Goal: Task Accomplishment & Management: Use online tool/utility

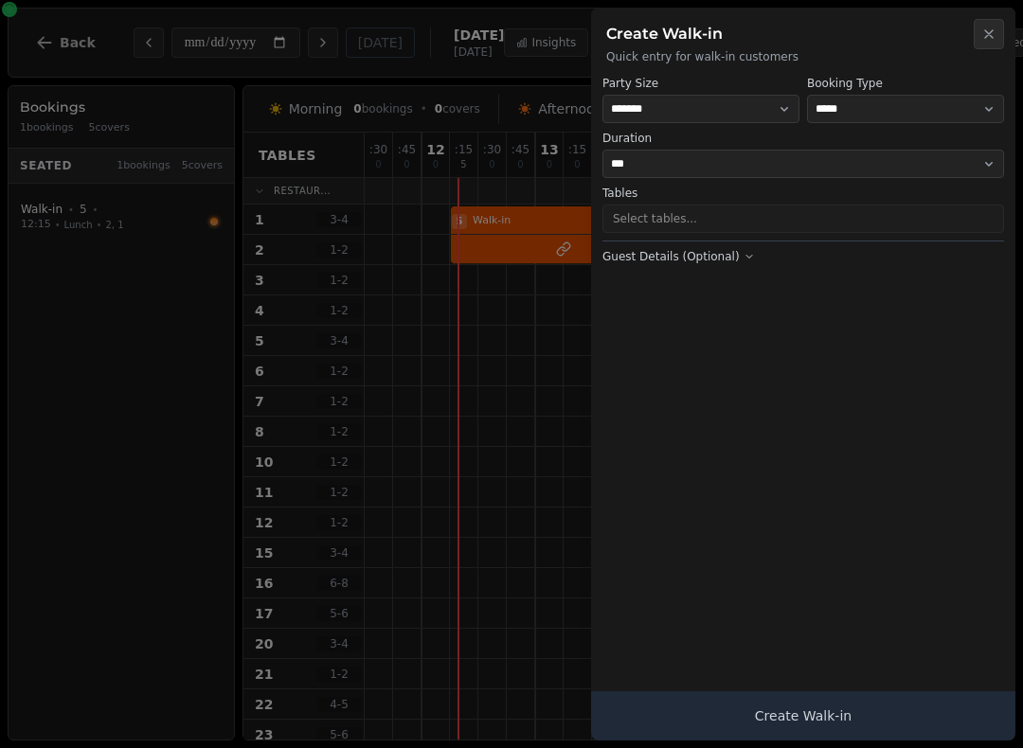
select select "****"
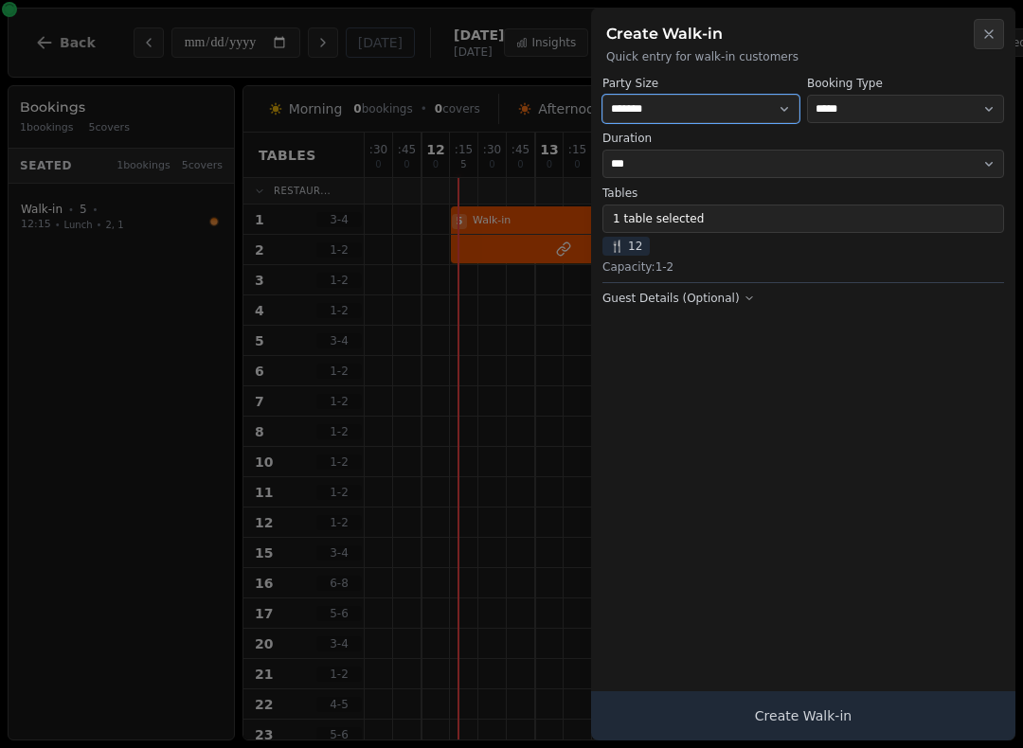
click at [727, 109] on select "* ***** * ****** * ****** * ****** * ****** * ****** * ****** * ****** * ******…" at bounding box center [700, 109] width 197 height 28
select select "*"
select select "****"
click at [638, 242] on span "🍴 12" at bounding box center [625, 246] width 47 height 19
click at [620, 225] on button "1 table selected" at bounding box center [803, 219] width 402 height 28
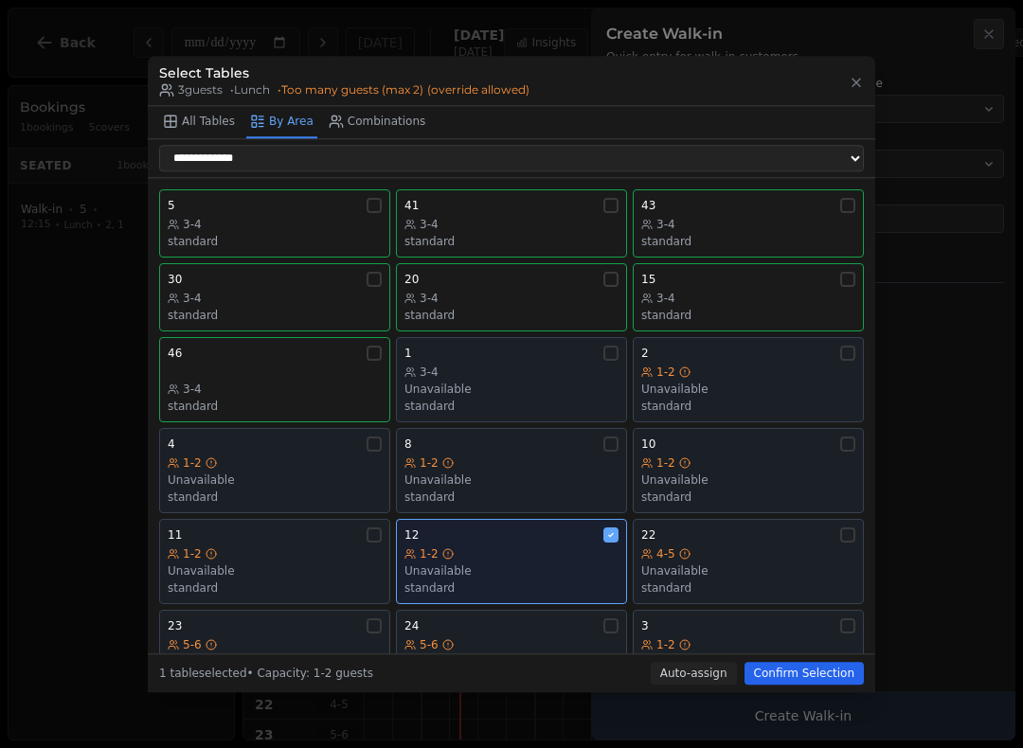
click at [509, 547] on div "1-2" at bounding box center [511, 554] width 214 height 15
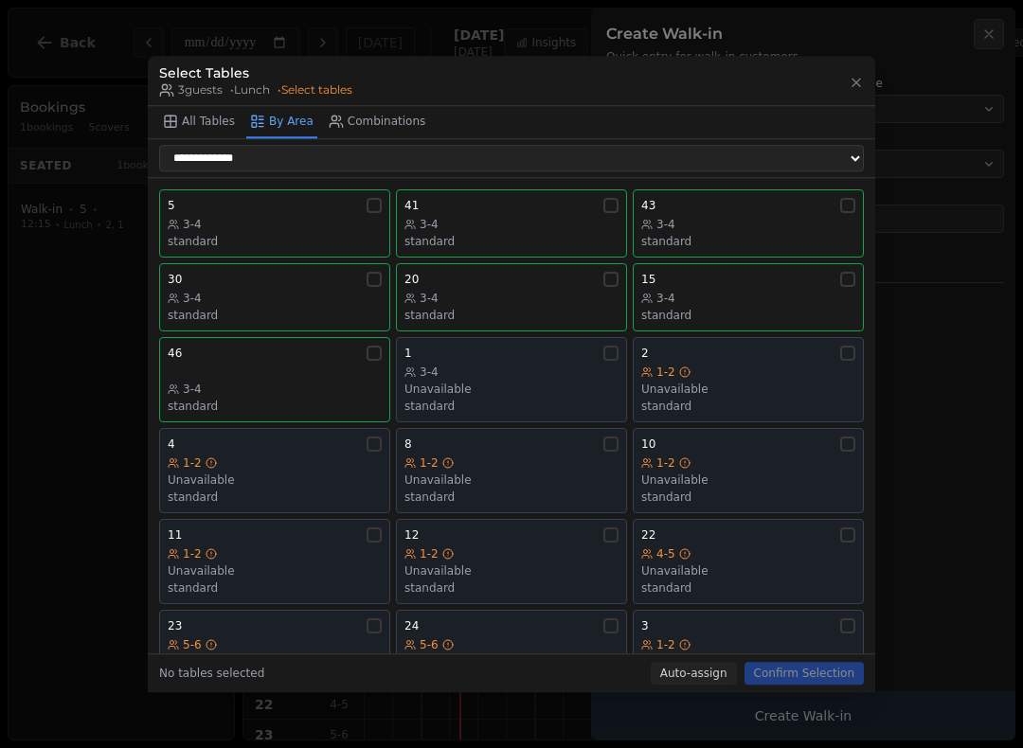
click at [547, 217] on div "3-4" at bounding box center [511, 224] width 214 height 15
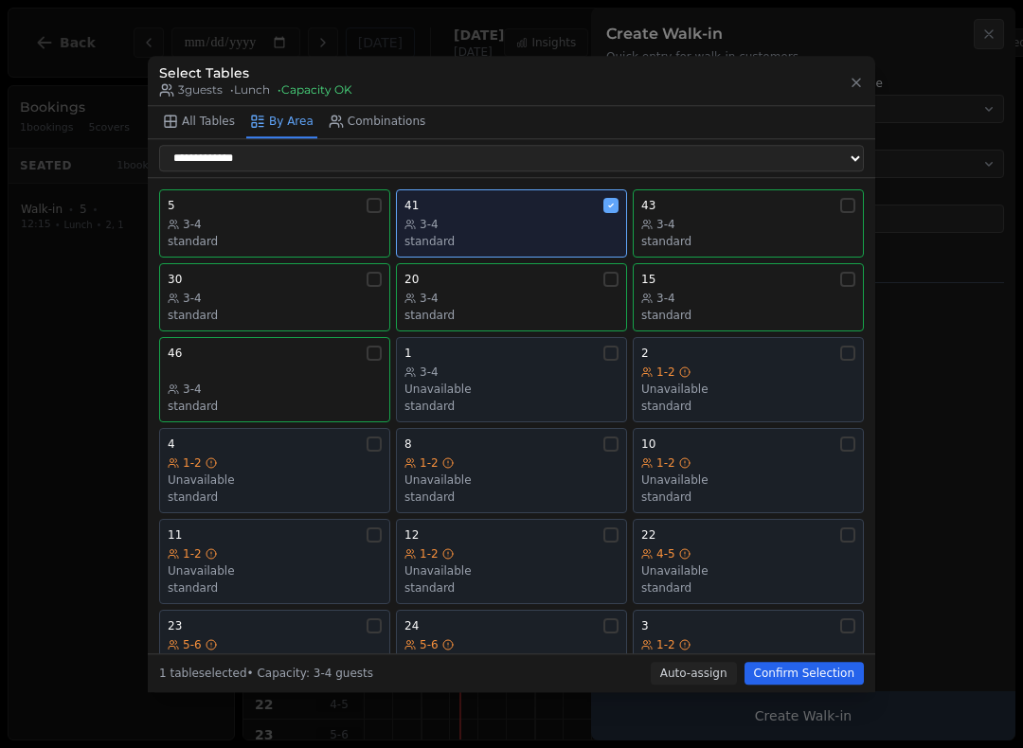
click at [805, 657] on div "Unavailable" at bounding box center [748, 662] width 214 height 15
click at [810, 685] on button "Confirm Selection" at bounding box center [804, 673] width 119 height 23
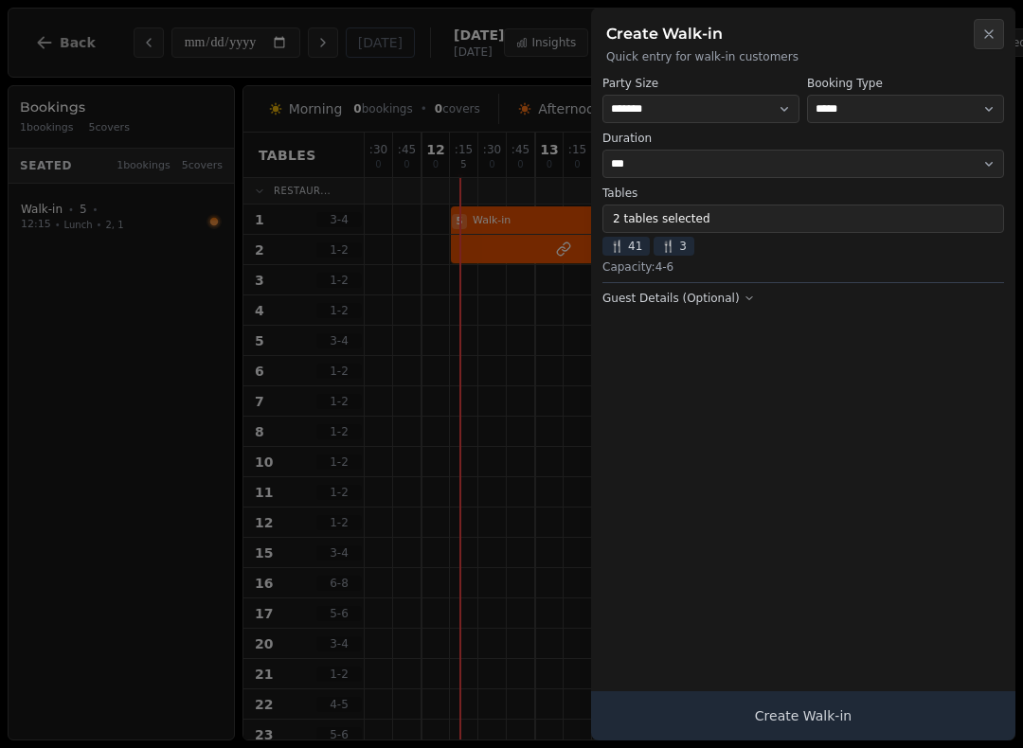
click at [685, 259] on div "Tables 2 tables selected 🍴 41 🍴 3 Capacity: 4 - 6" at bounding box center [803, 230] width 402 height 89
click at [664, 230] on button "2 tables selected" at bounding box center [803, 219] width 402 height 28
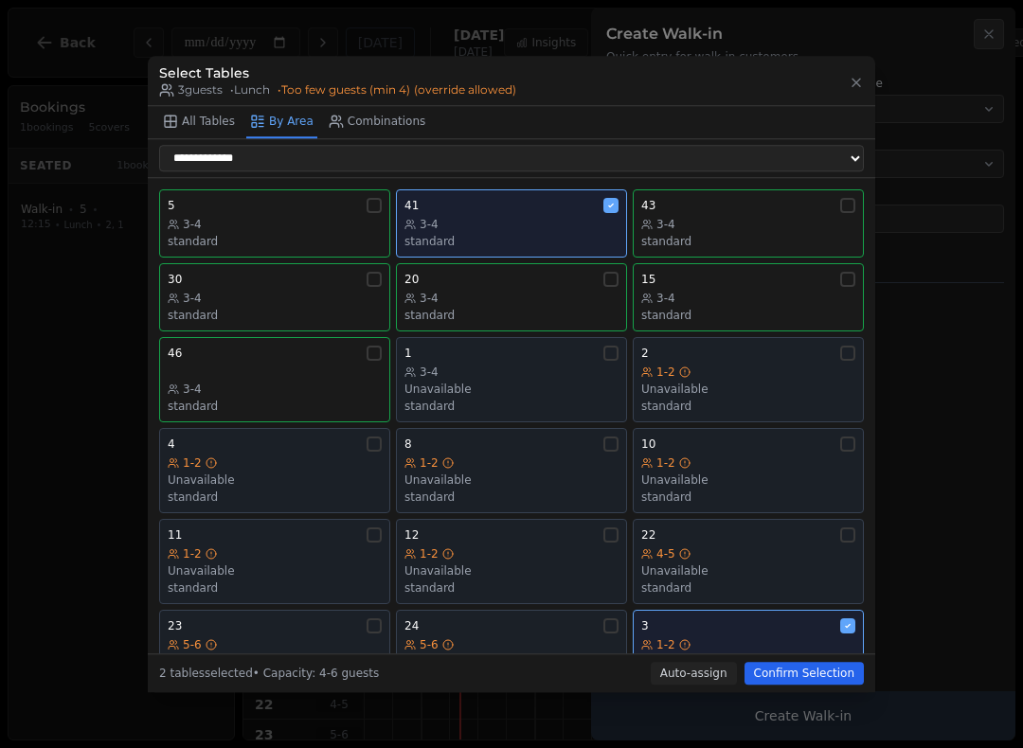
click at [770, 656] on div "Unavailable" at bounding box center [748, 662] width 214 height 15
click at [815, 684] on button "Confirm Selection" at bounding box center [804, 673] width 119 height 23
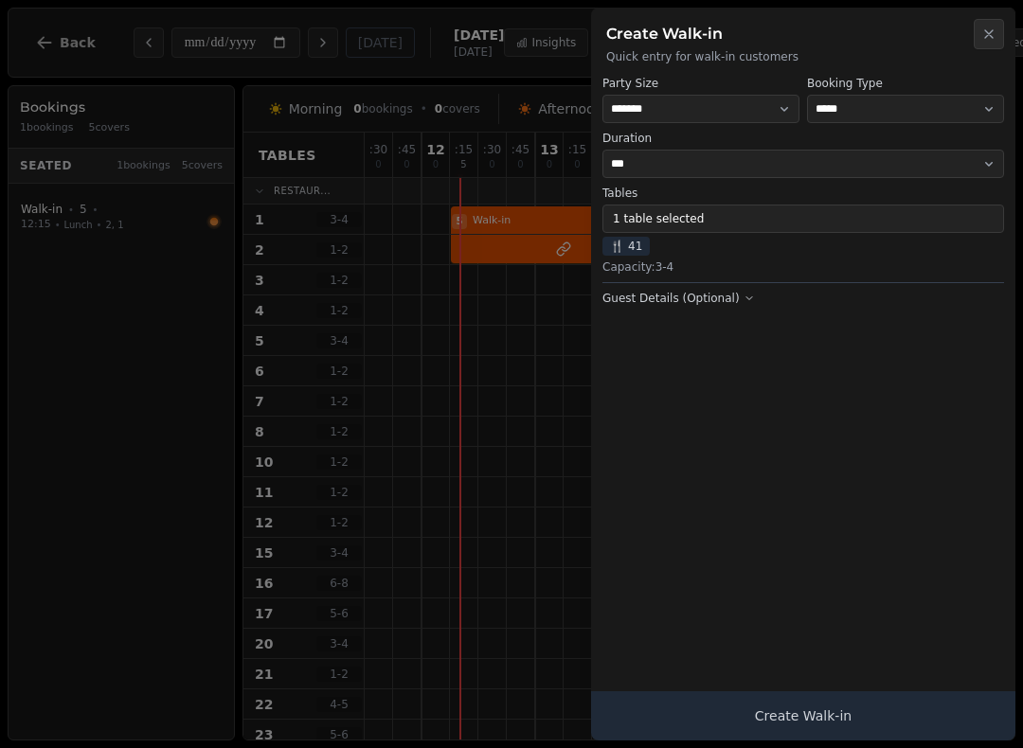
click at [835, 730] on button "Create Walk-in" at bounding box center [803, 715] width 424 height 49
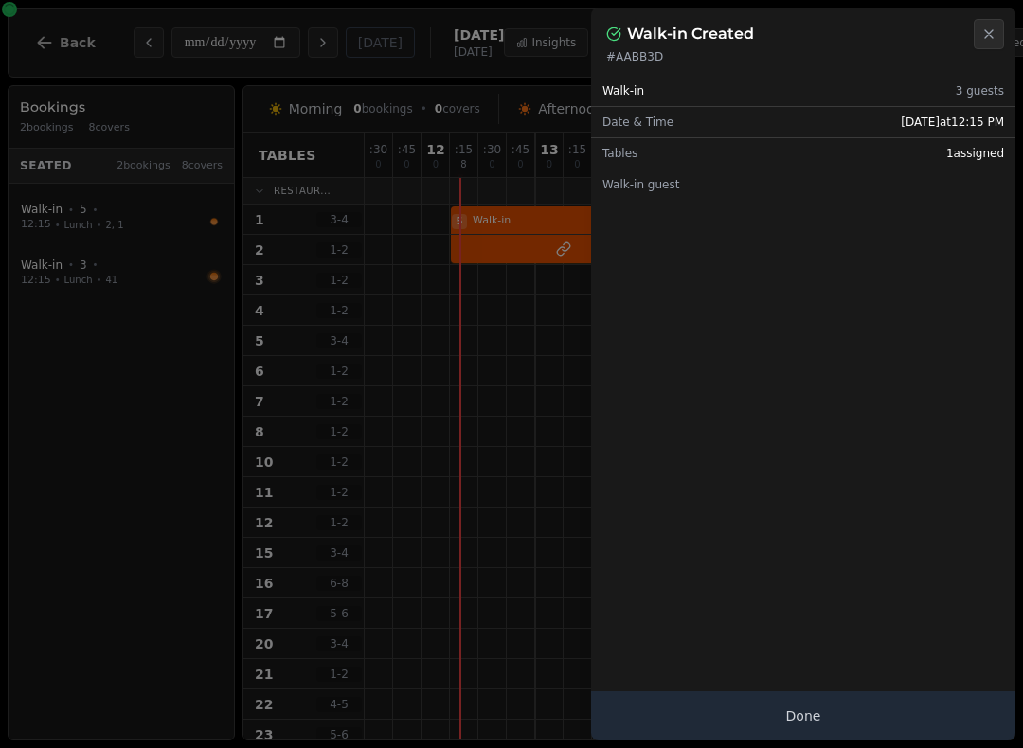
click at [787, 728] on button "Done" at bounding box center [803, 715] width 424 height 49
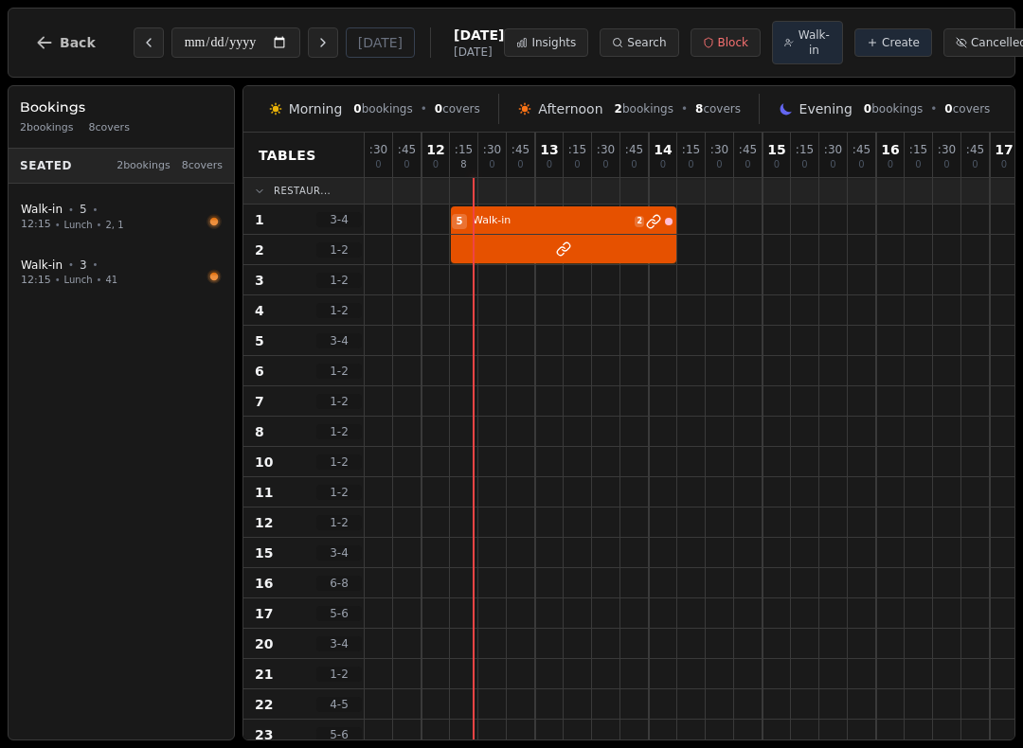
click at [798, 47] on span "Walk-in" at bounding box center [814, 42] width 33 height 30
select select "****"
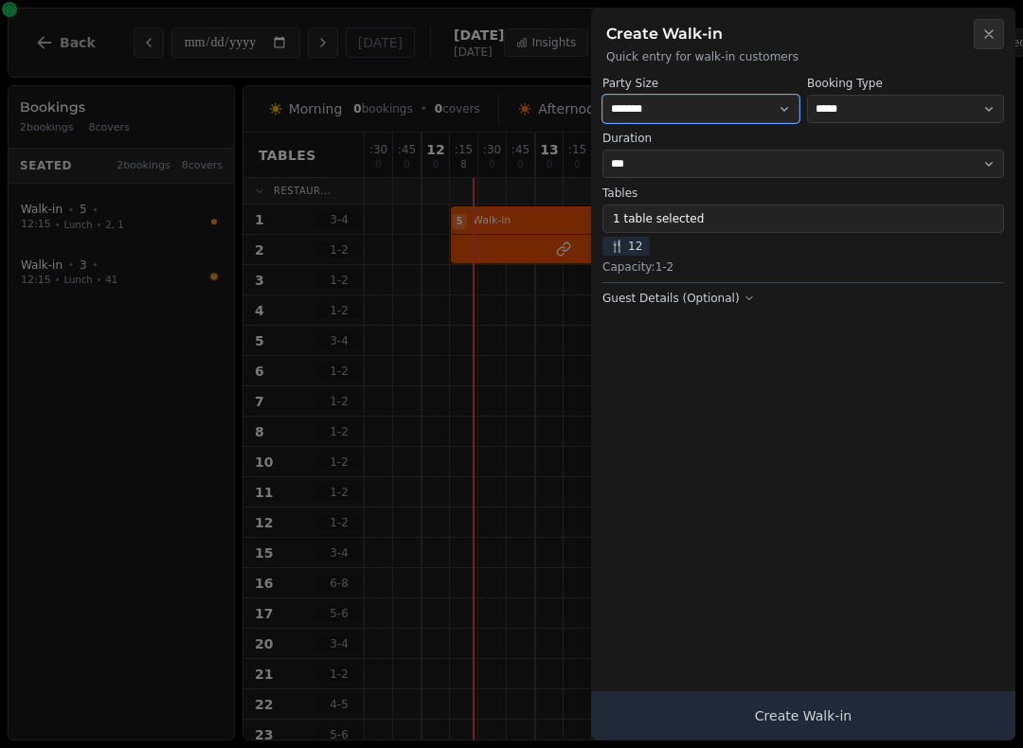
click at [700, 109] on select "* ***** * ****** * ****** * ****** * ****** * ****** * ****** * ****** * ******…" at bounding box center [700, 109] width 197 height 28
select select "*"
click at [638, 243] on span "🍴 12" at bounding box center [625, 246] width 47 height 19
click at [644, 211] on button "1 table selected" at bounding box center [803, 219] width 402 height 28
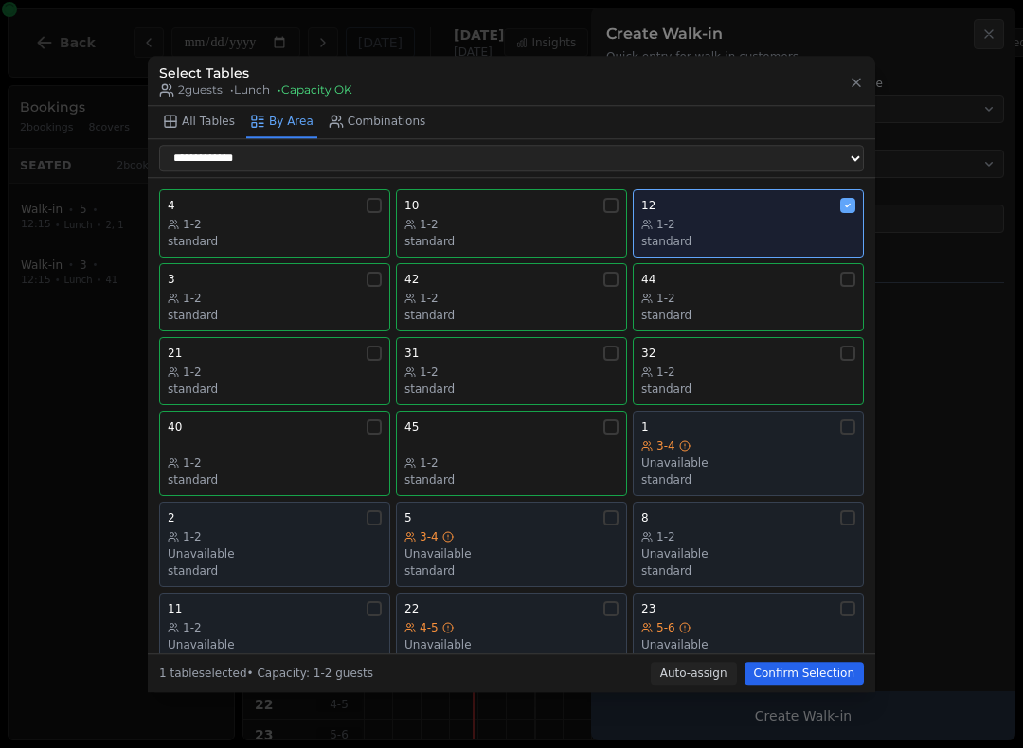
click at [781, 217] on div "1-2" at bounding box center [748, 224] width 214 height 15
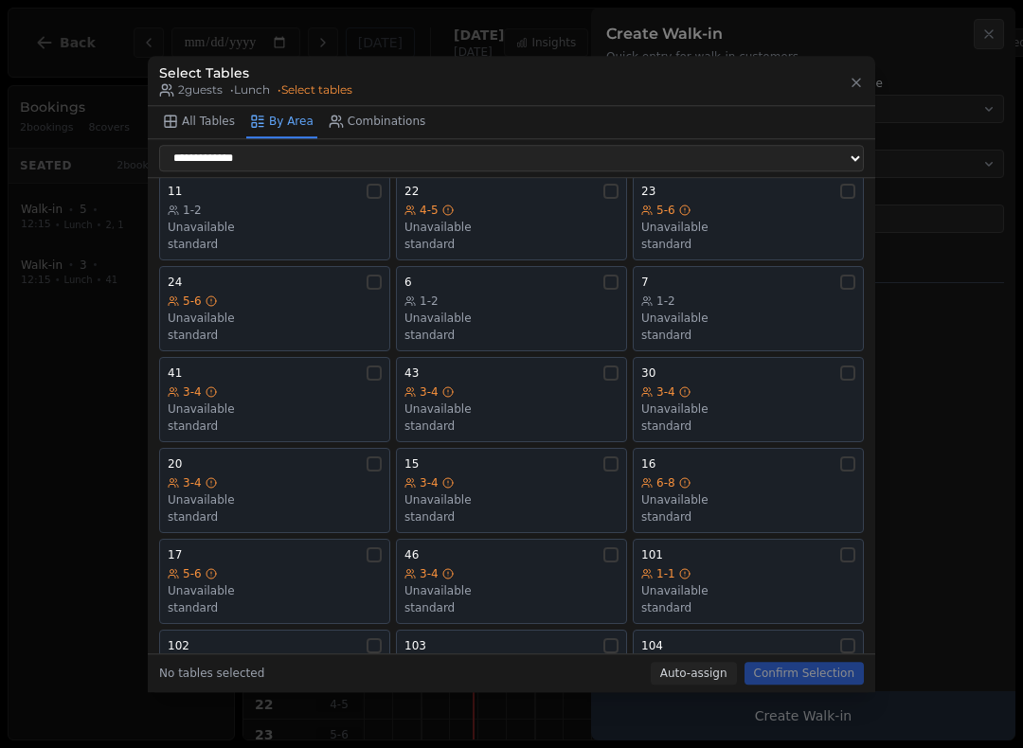
scroll to position [417, 0]
click at [547, 458] on div "15" at bounding box center [511, 465] width 214 height 15
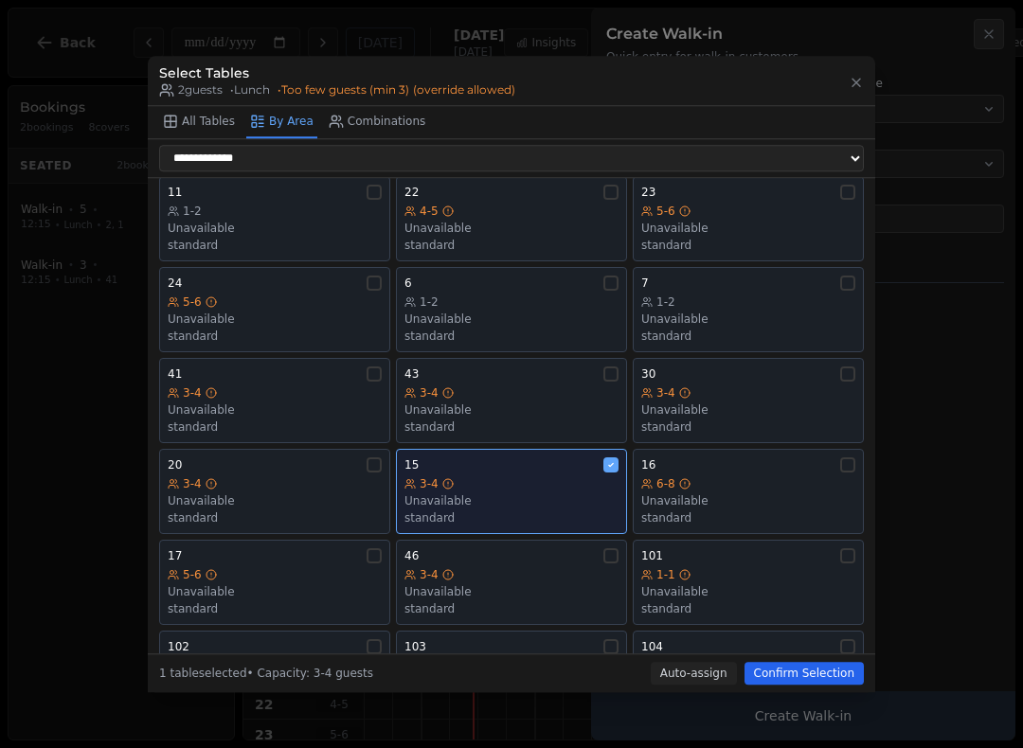
click at [789, 682] on button "Confirm Selection" at bounding box center [804, 673] width 119 height 23
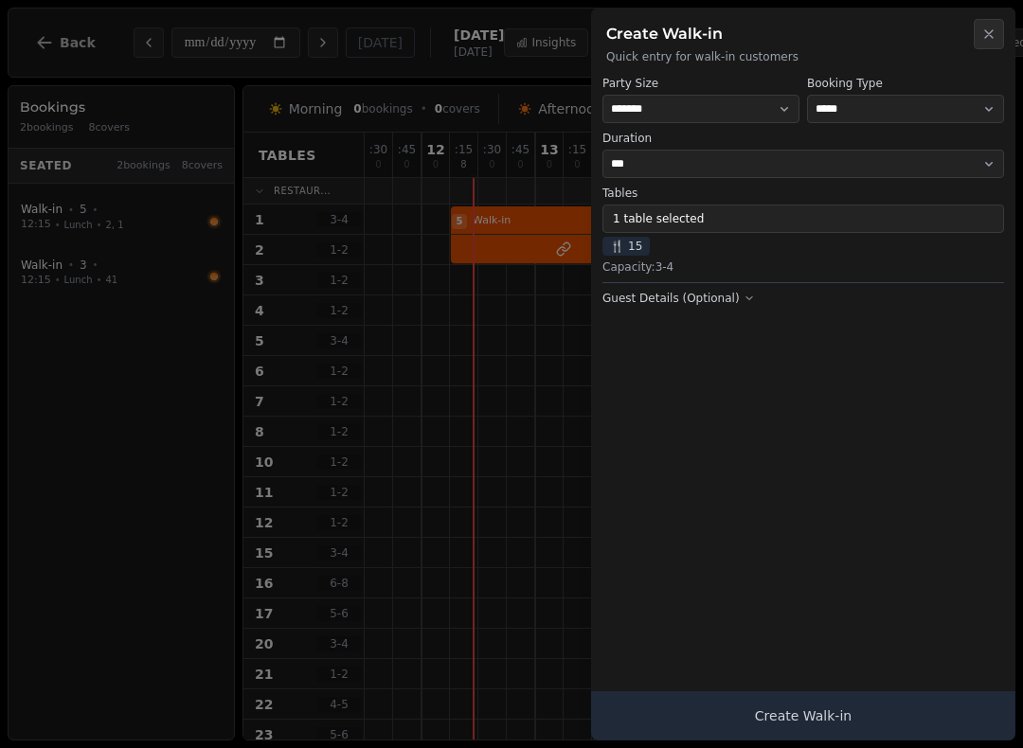
click at [801, 730] on button "Create Walk-in" at bounding box center [803, 715] width 424 height 49
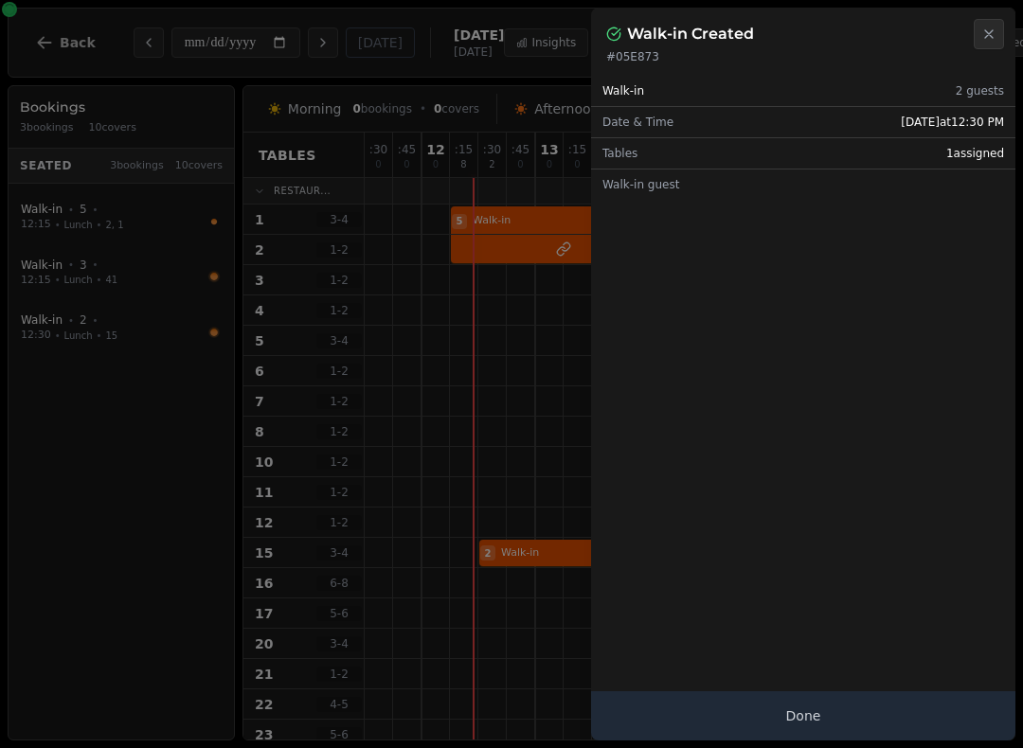
click at [781, 732] on button "Done" at bounding box center [803, 715] width 424 height 49
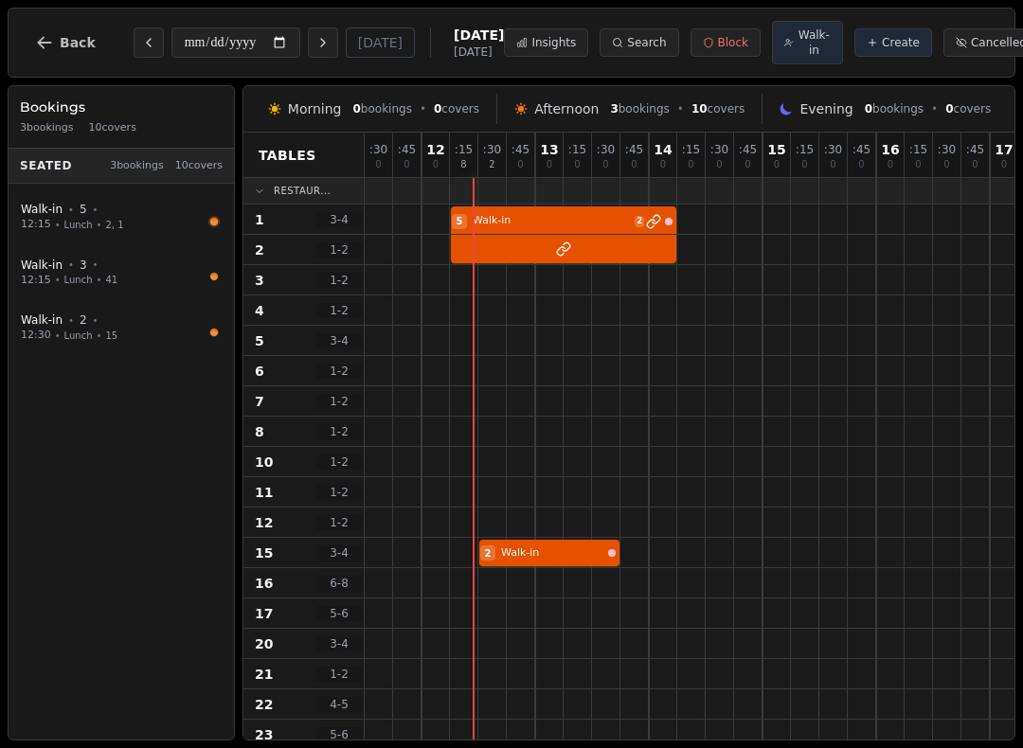
click at [798, 53] on span "Walk-in" at bounding box center [814, 42] width 33 height 30
select select "****"
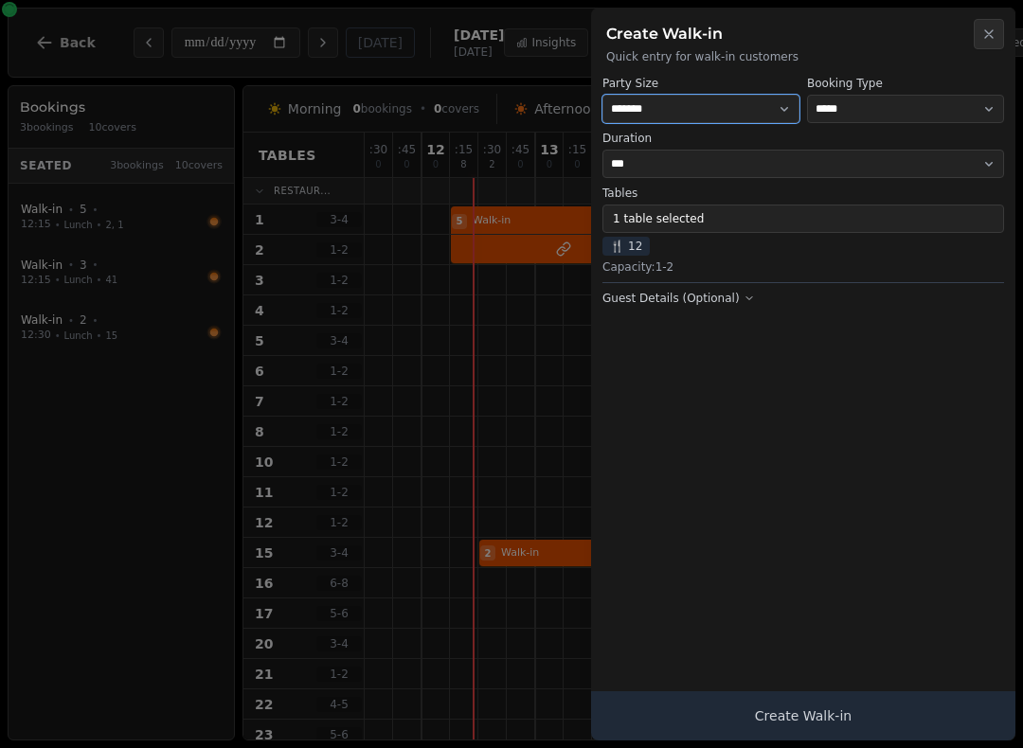
click at [684, 120] on select "* ***** * ****** * ****** * ****** * ****** * ****** * ****** * ****** * ******…" at bounding box center [700, 109] width 197 height 28
select select "*"
click at [627, 230] on button "1 table selected" at bounding box center [803, 219] width 402 height 28
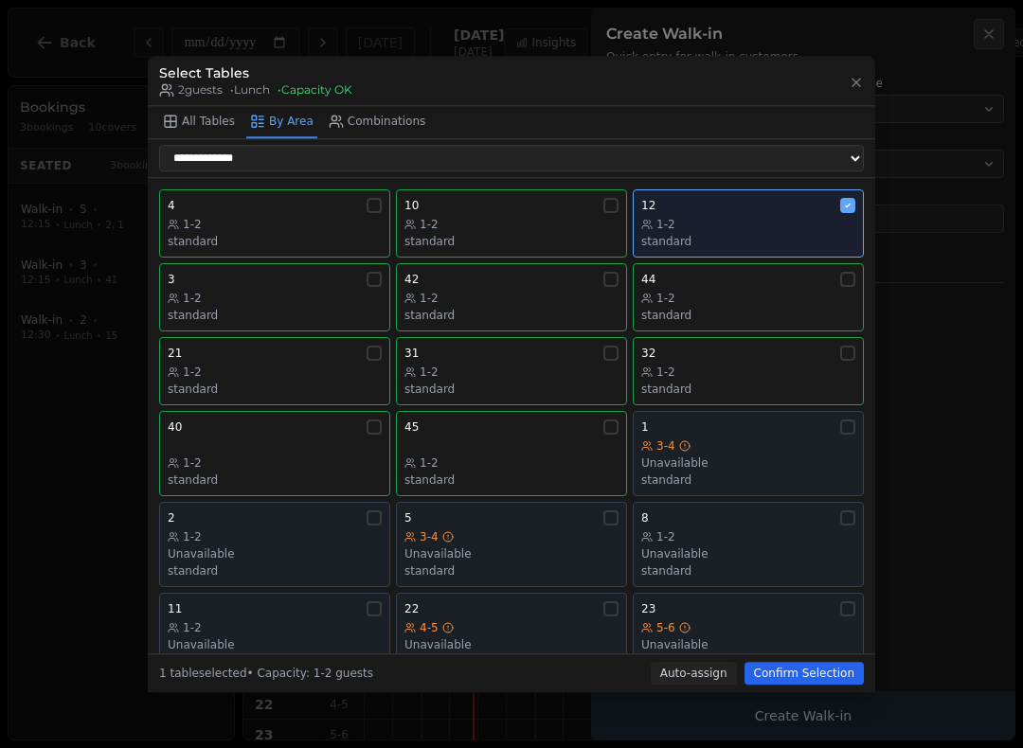
click at [775, 205] on div "12 1-2 standard" at bounding box center [748, 223] width 214 height 51
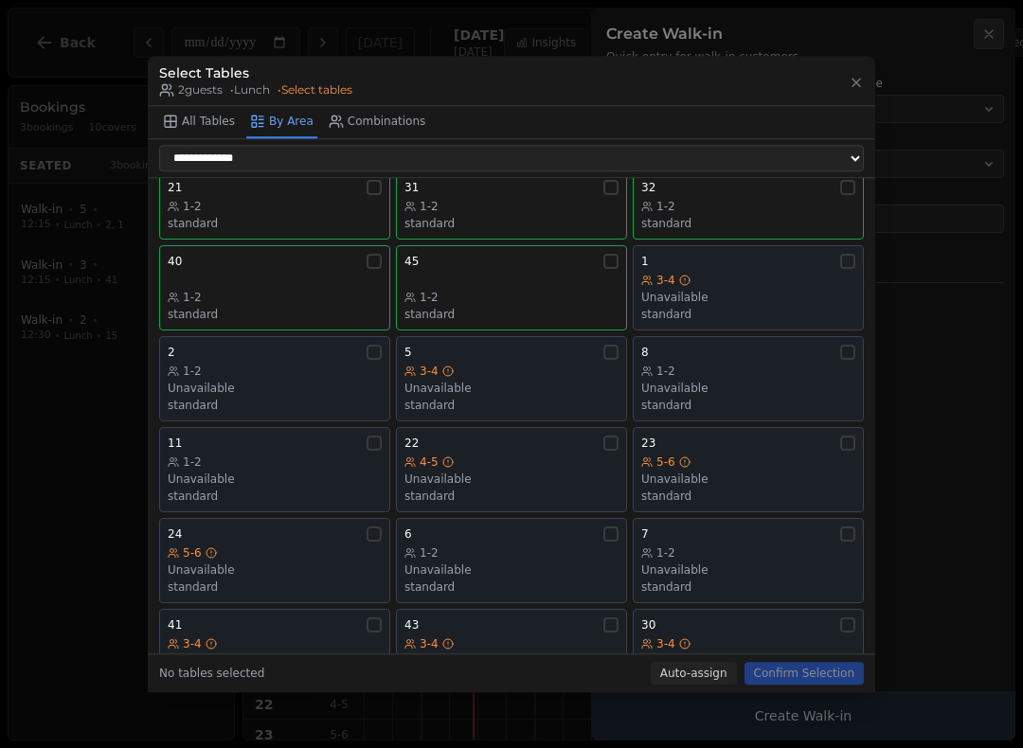
scroll to position [167, 0]
click at [706, 380] on div "Unavailable" at bounding box center [748, 387] width 214 height 15
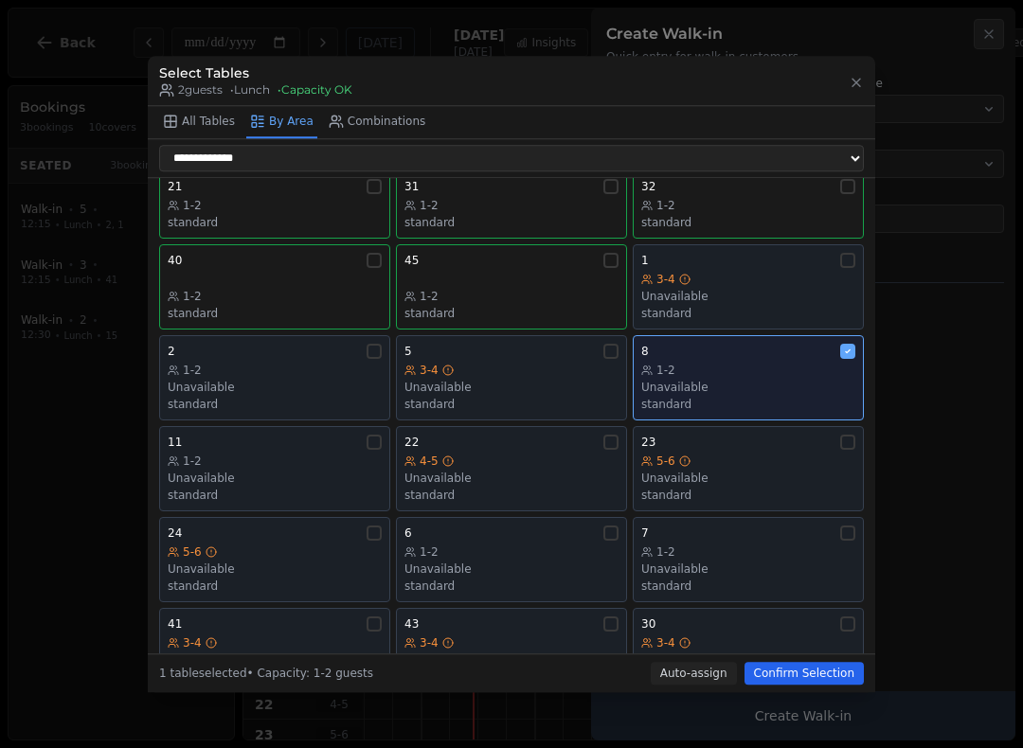
click at [776, 678] on button "Confirm Selection" at bounding box center [804, 673] width 119 height 23
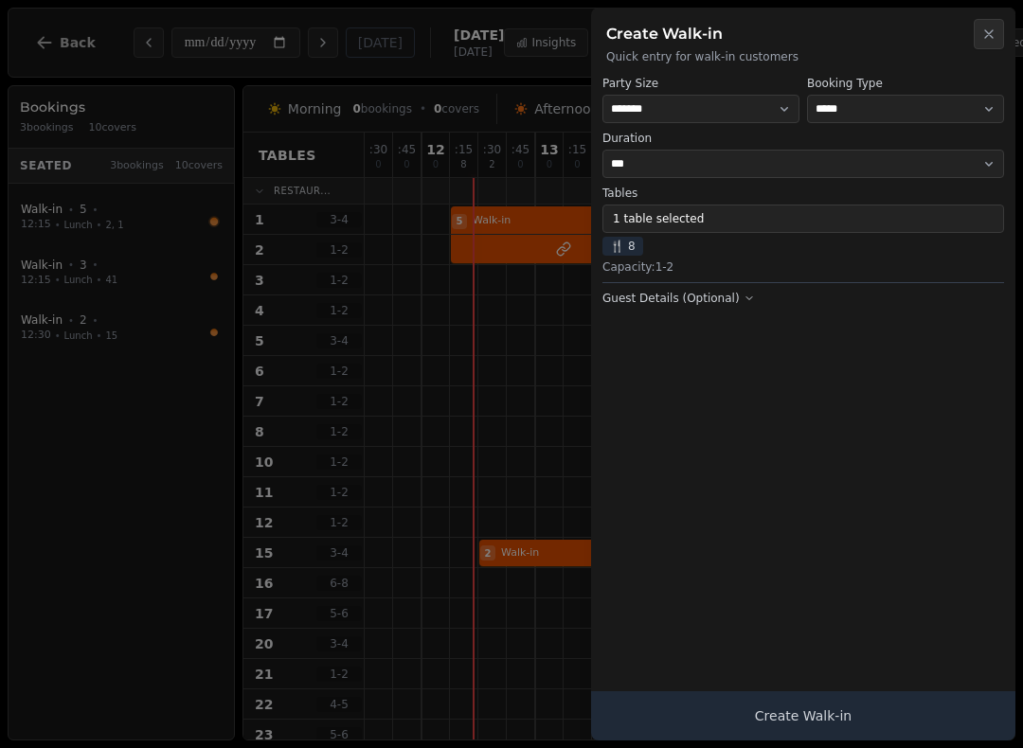
click at [790, 717] on button "Create Walk-in" at bounding box center [803, 715] width 424 height 49
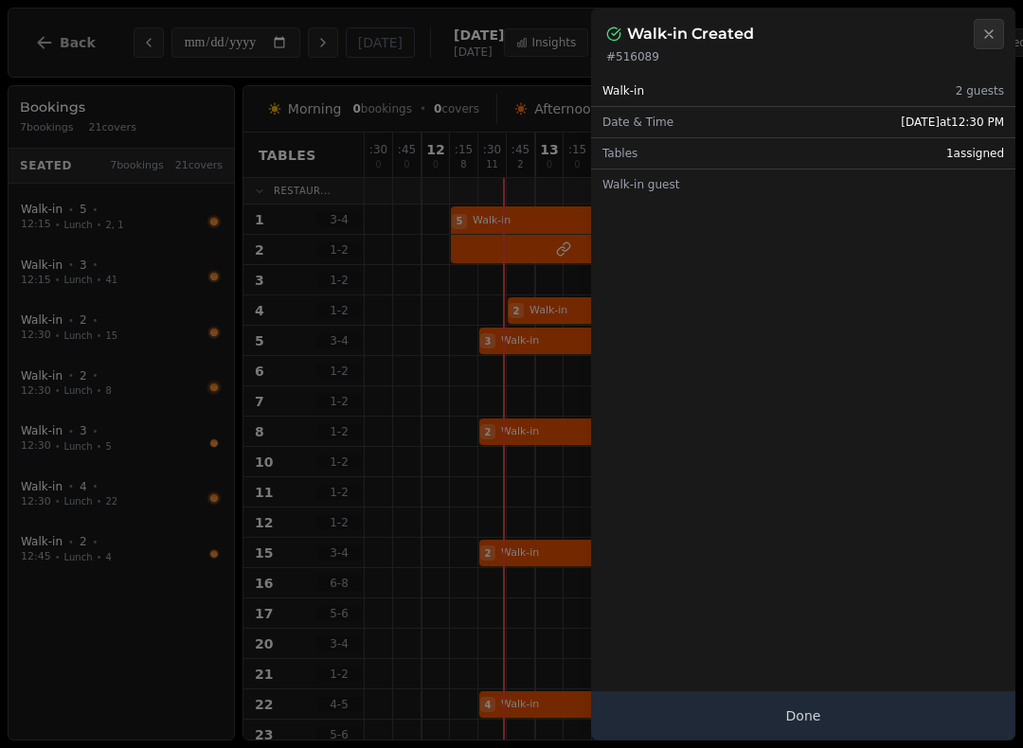
click at [817, 714] on button "Done" at bounding box center [803, 715] width 424 height 49
